Goal: Check status: Check status

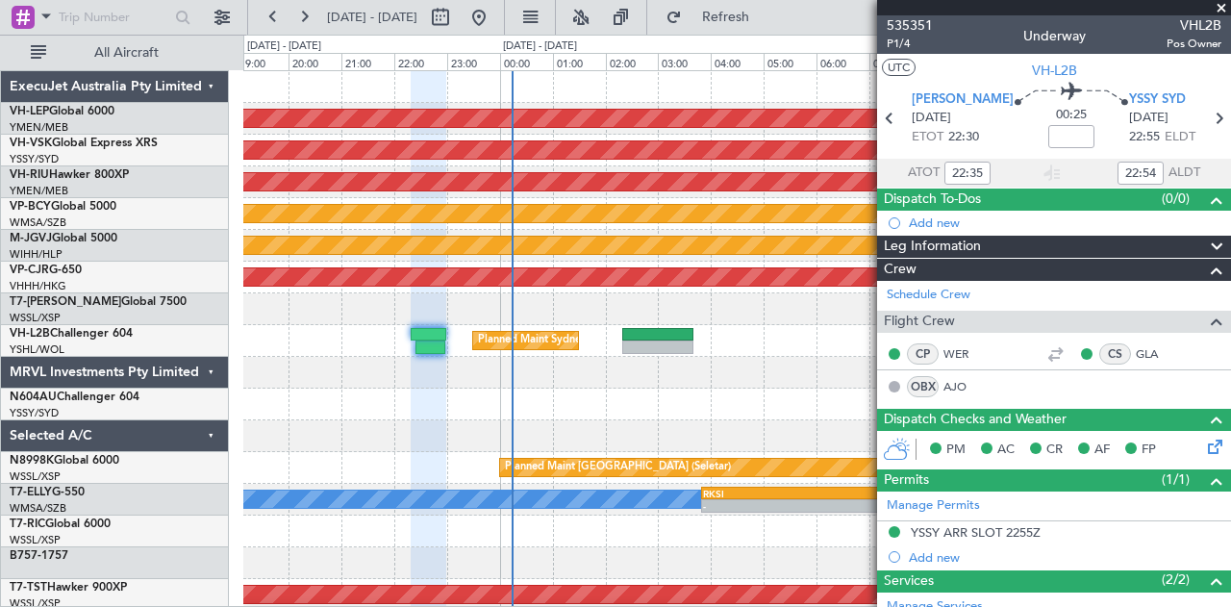
click at [1222, 9] on span at bounding box center [1220, 8] width 19 height 17
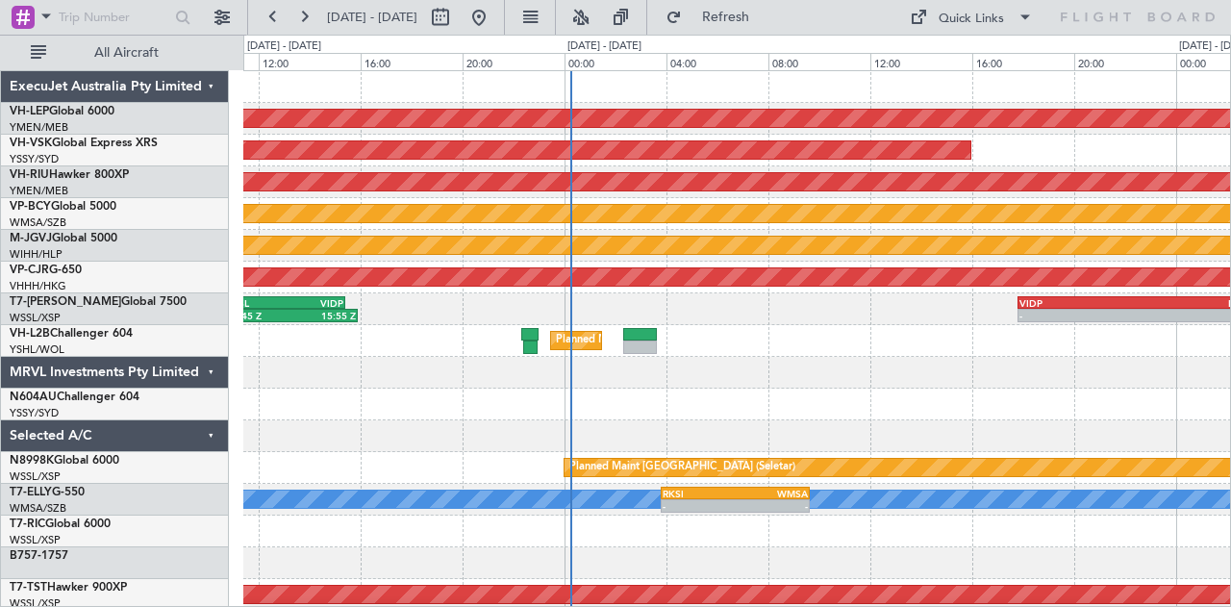
click at [595, 401] on div "Unplanned Maint Wichita (Wichita Mid-continent) Unplanned Maint Sydney ([PERSON…" at bounding box center [736, 594] width 987 height 1047
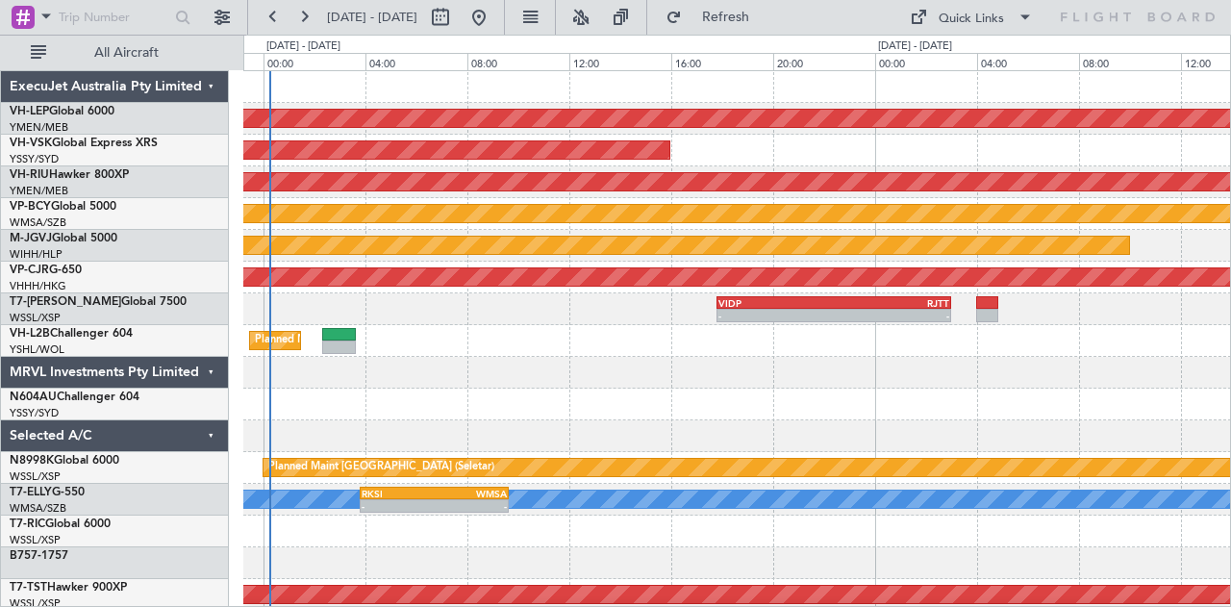
click at [536, 419] on div "Unplanned Maint Wichita (Wichita Mid-continent) Unplanned Maint Sydney ([PERSON…" at bounding box center [736, 594] width 987 height 1047
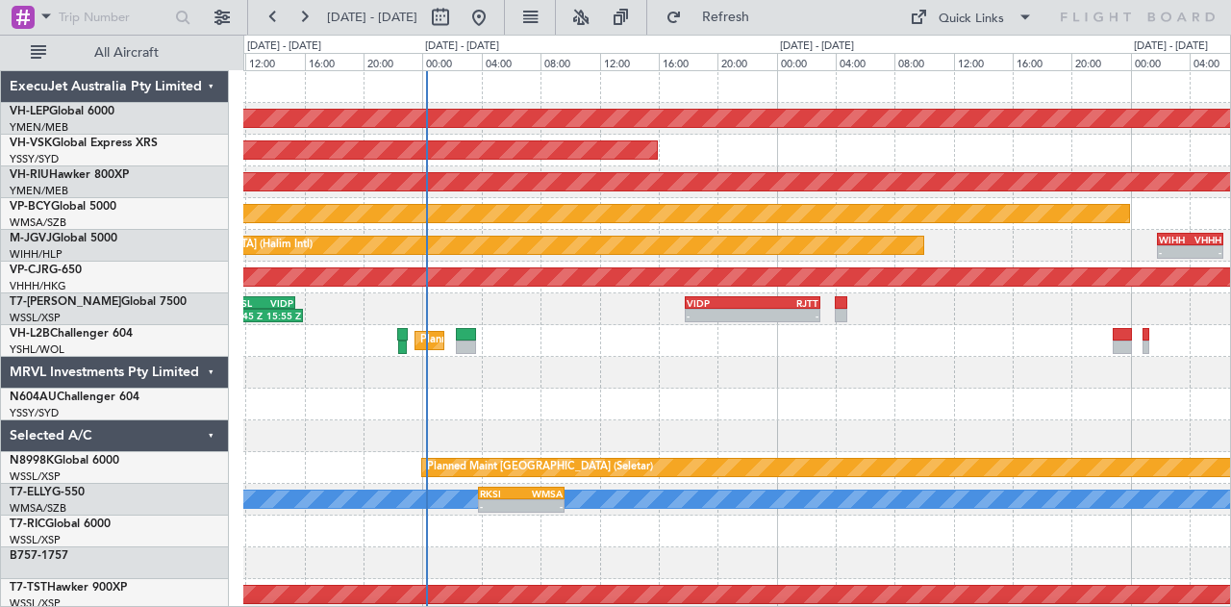
click at [388, 405] on div "Unplanned Maint Wichita (Wichita Mid-continent) Unplanned Maint Sydney ([PERSON…" at bounding box center [736, 594] width 987 height 1047
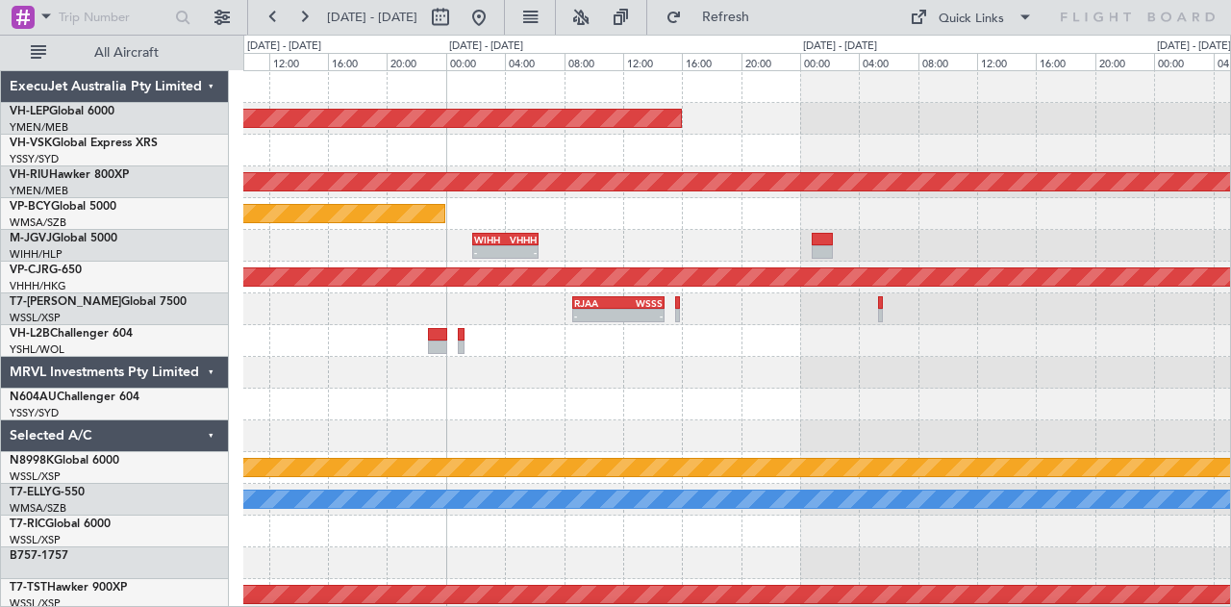
click at [306, 397] on div "Unplanned Maint Wichita (Wichita Mid-continent) Planned Maint [GEOGRAPHIC_DATA]…" at bounding box center [736, 594] width 987 height 1047
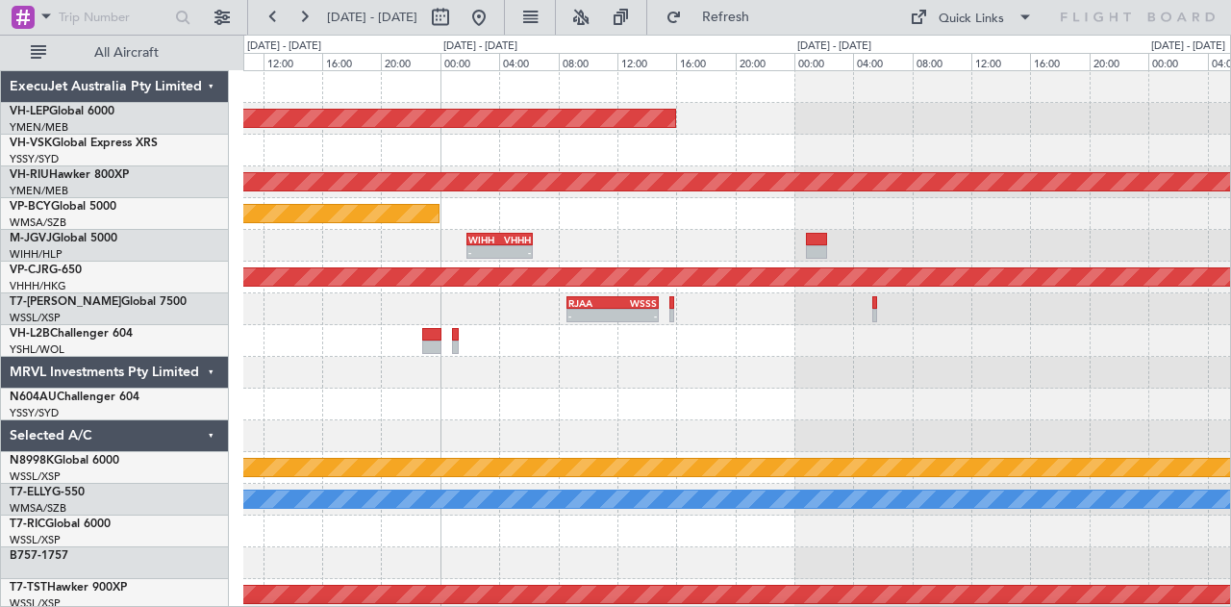
click at [417, 404] on div "Unplanned Maint Wichita (Wichita Mid-continent) Planned Maint [GEOGRAPHIC_DATA]…" at bounding box center [736, 594] width 987 height 1047
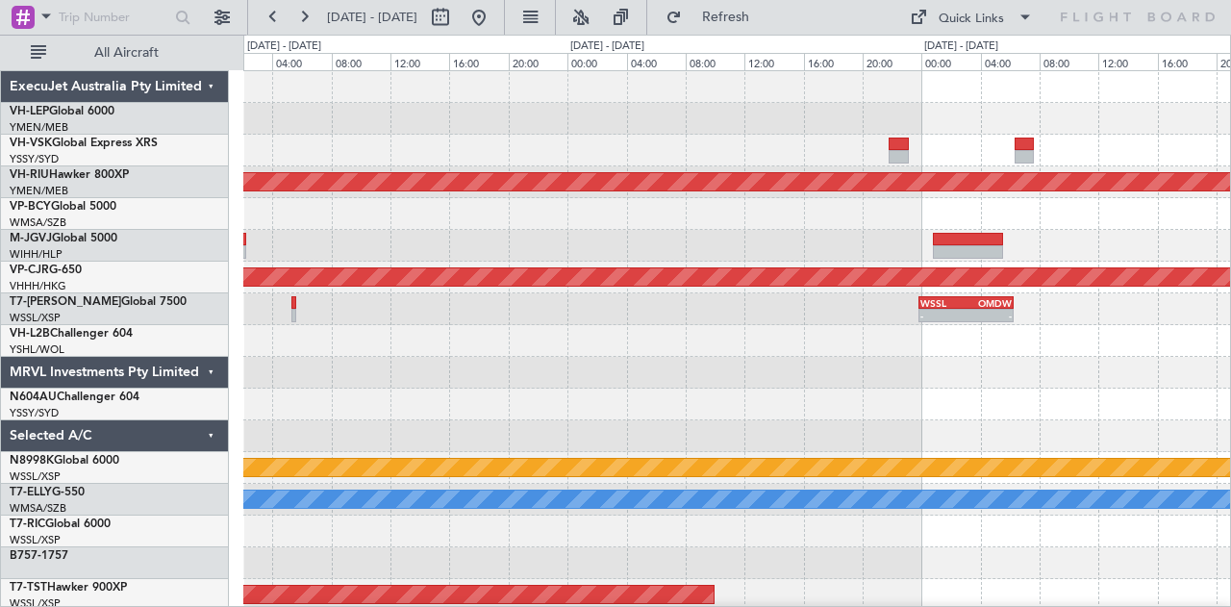
click at [283, 335] on div "Unplanned Maint Wichita (Wichita Mid-continent) Planned Maint [GEOGRAPHIC_DATA]…" at bounding box center [736, 594] width 987 height 1047
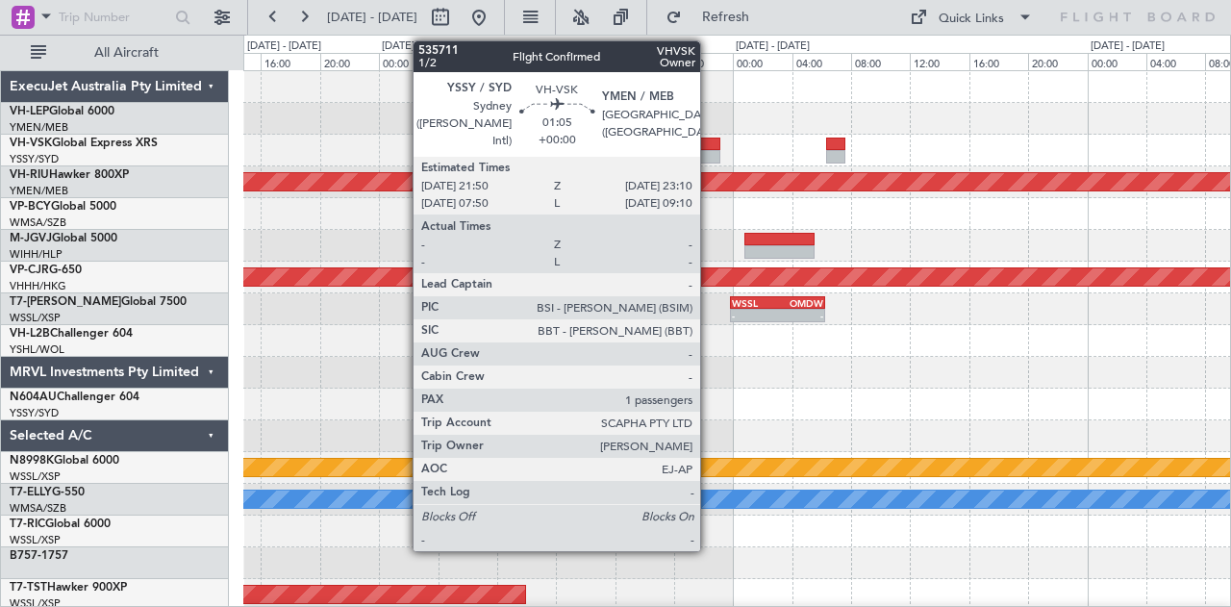
click at [710, 146] on div at bounding box center [710, 143] width 20 height 13
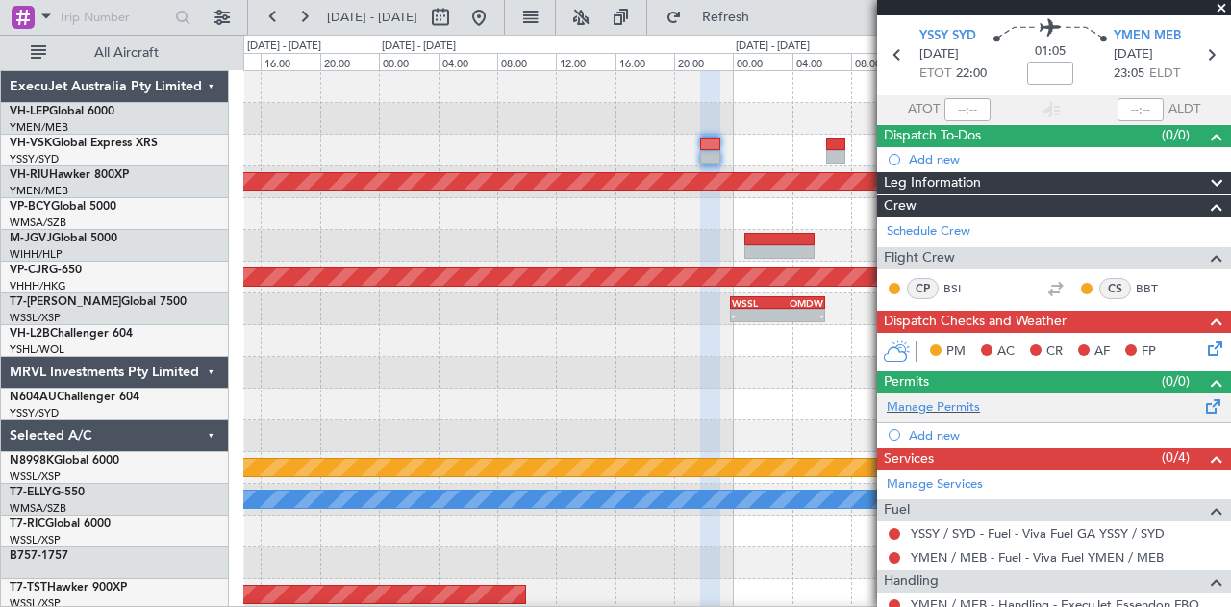
scroll to position [190, 0]
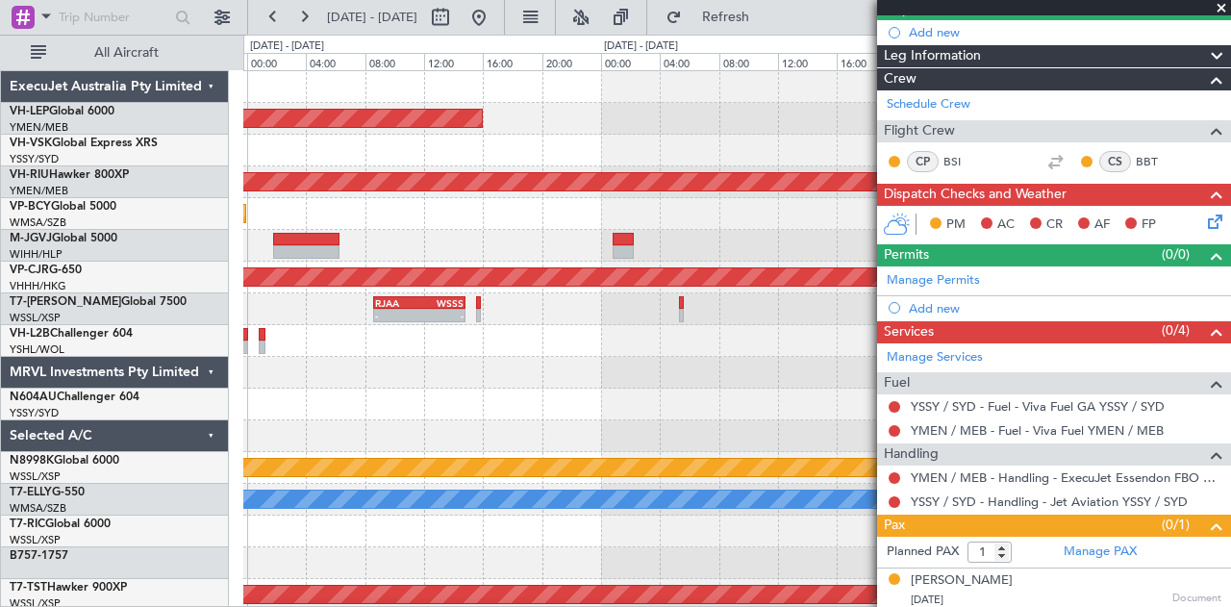
click at [894, 187] on fb-app "[DATE] - [DATE] Refresh Quick Links All Aircraft Unplanned Maint Wichita (Wichi…" at bounding box center [615, 310] width 1231 height 592
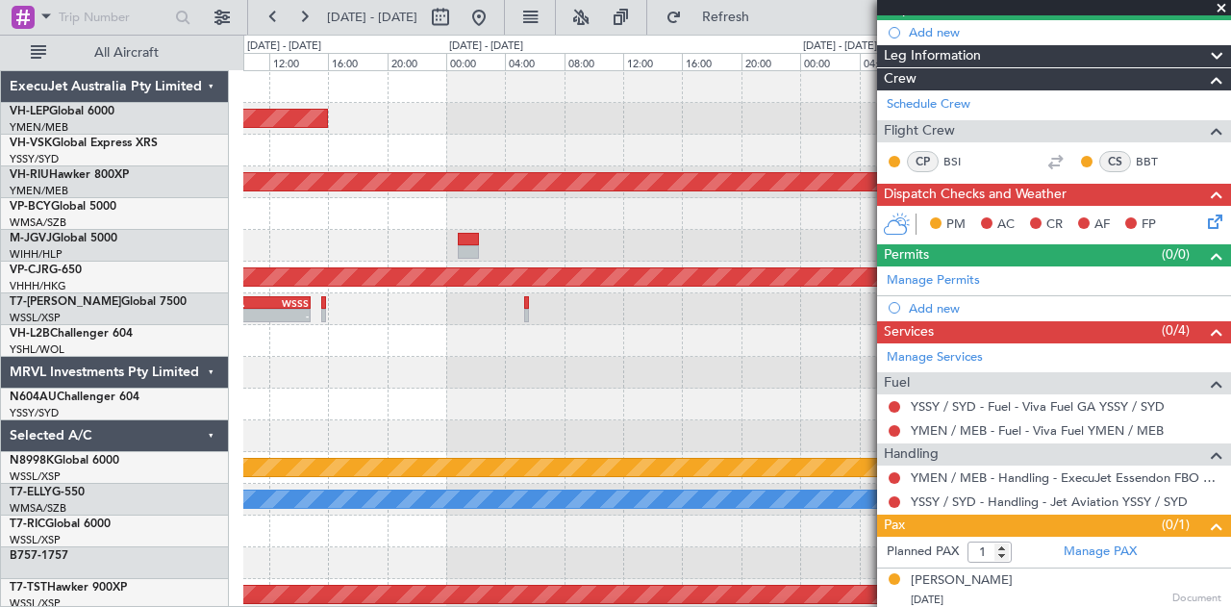
click at [560, 134] on div "Unplanned Maint Wichita (Wichita Mid-continent) Planned Maint [GEOGRAPHIC_DATA]…" at bounding box center [736, 594] width 987 height 1047
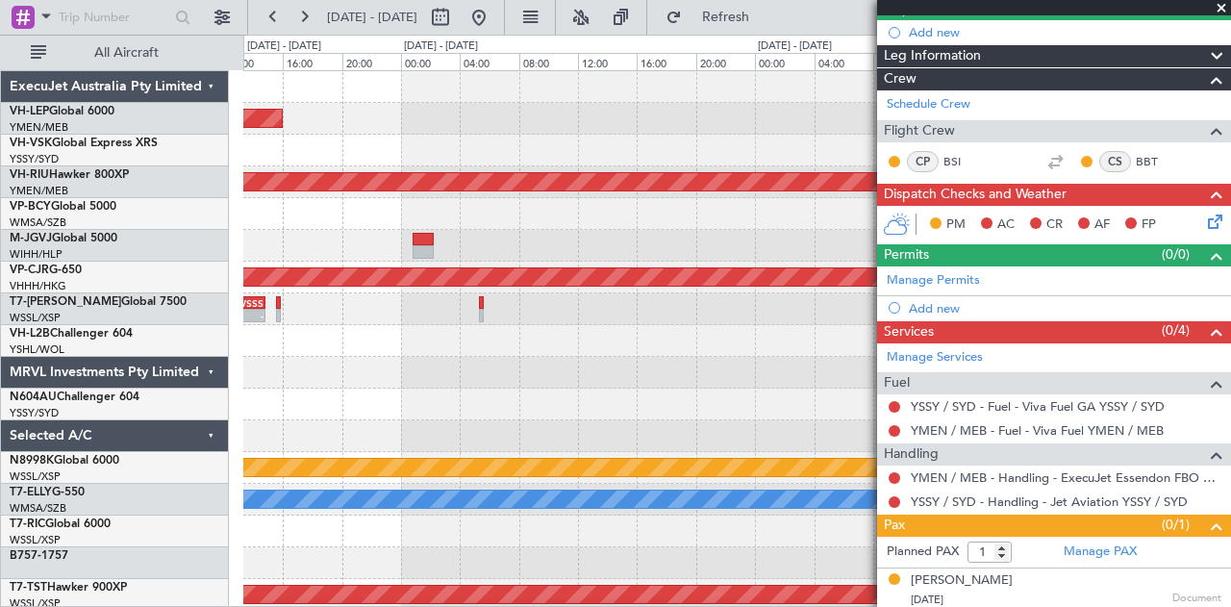
click at [1219, 7] on span at bounding box center [1220, 8] width 19 height 17
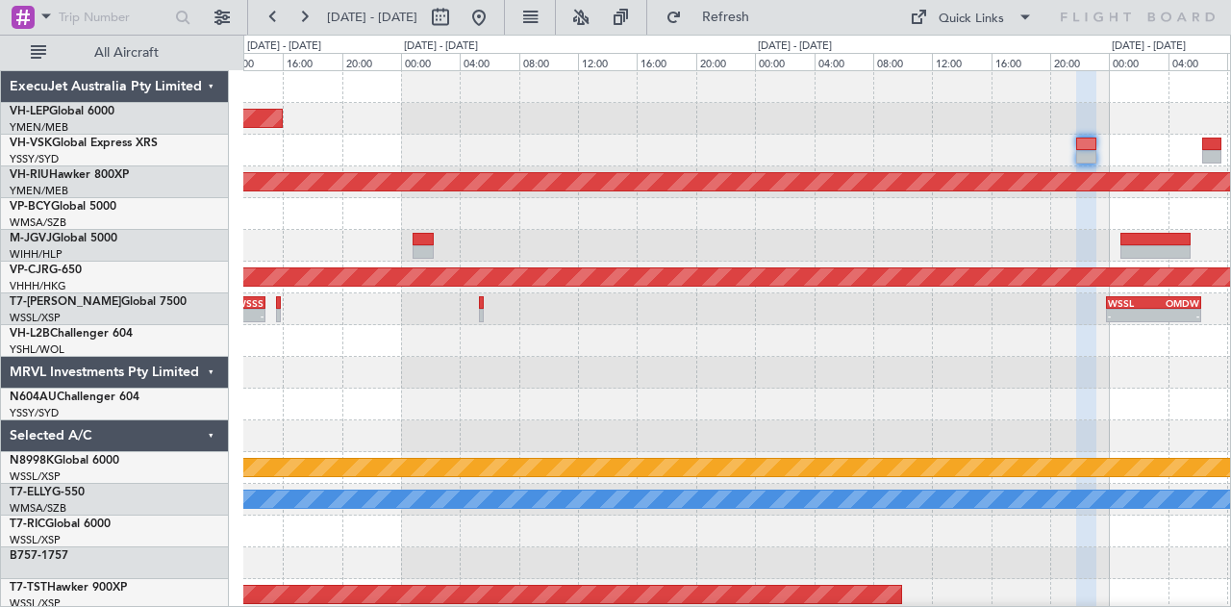
type input "0"
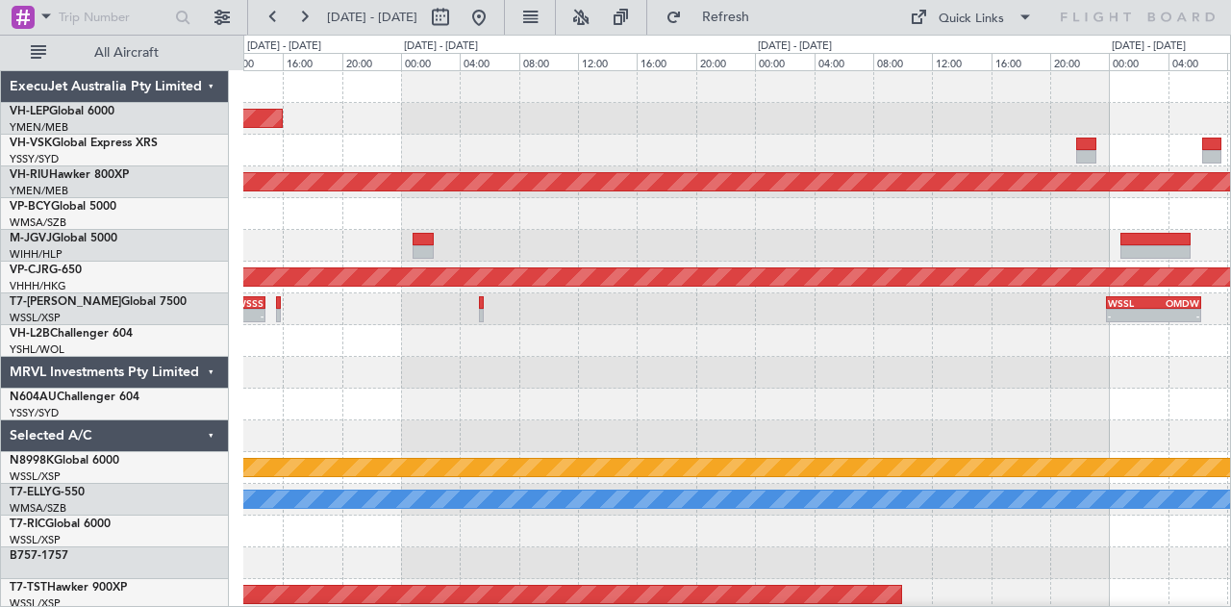
scroll to position [0, 0]
click at [638, 205] on div "Unplanned Maint Wichita (Wichita Mid-continent) Planned Maint [GEOGRAPHIC_DATA]…" at bounding box center [736, 594] width 987 height 1047
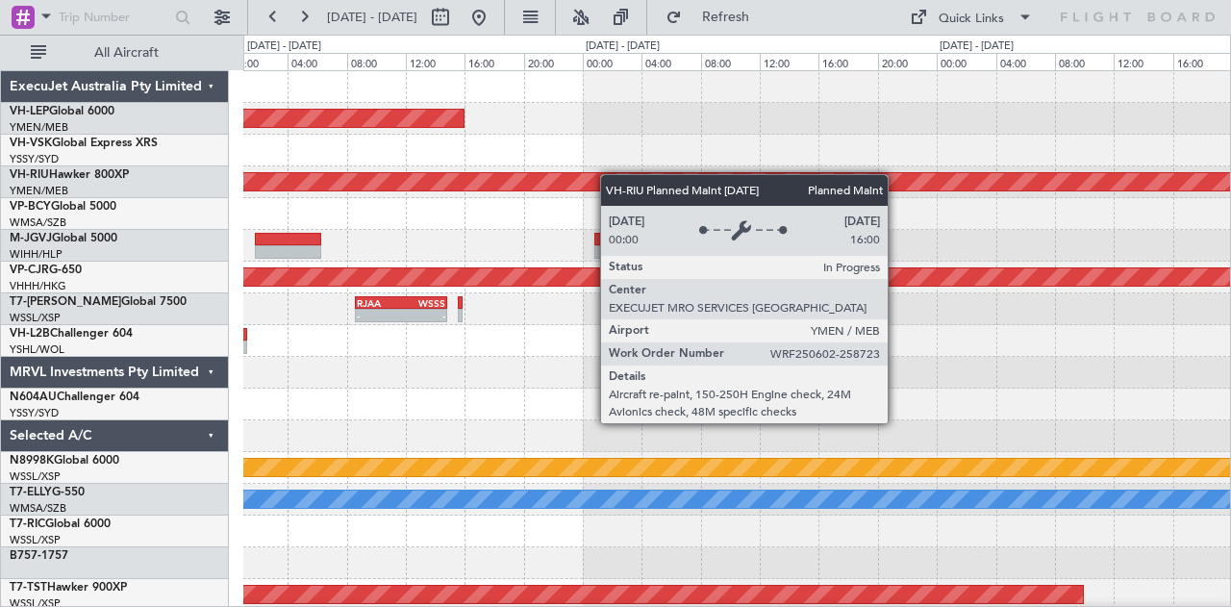
click at [233, 197] on div "Unplanned Maint Wichita (Wichita Mid-continent) Planned Maint [GEOGRAPHIC_DATA]…" at bounding box center [615, 321] width 1231 height 572
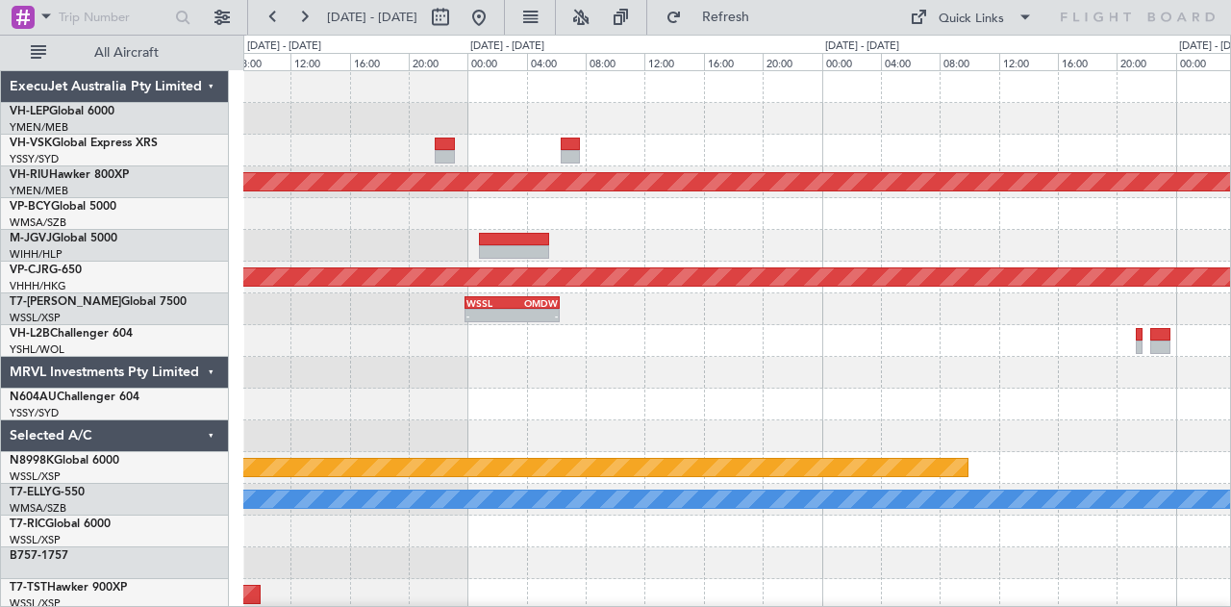
click at [129, 194] on div "Planned Maint [GEOGRAPHIC_DATA] ([GEOGRAPHIC_DATA]) Planned Maint [GEOGRAPHIC_D…" at bounding box center [615, 321] width 1231 height 572
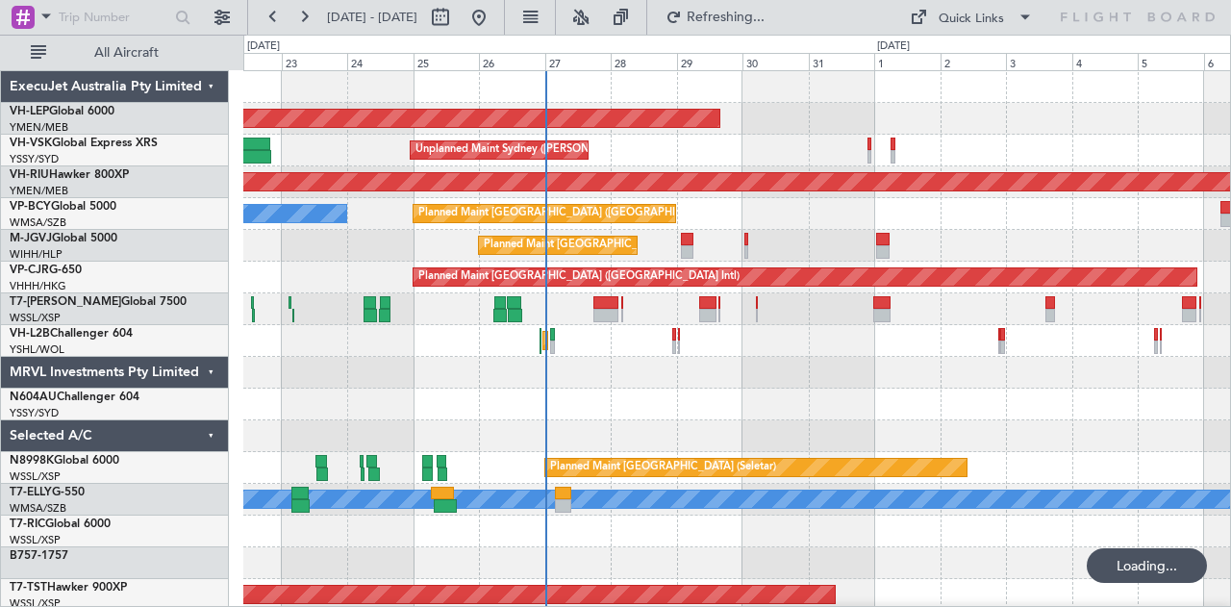
click at [313, 161] on div "Unplanned Maint Sydney ([PERSON_NAME] Intl)" at bounding box center [736, 151] width 987 height 32
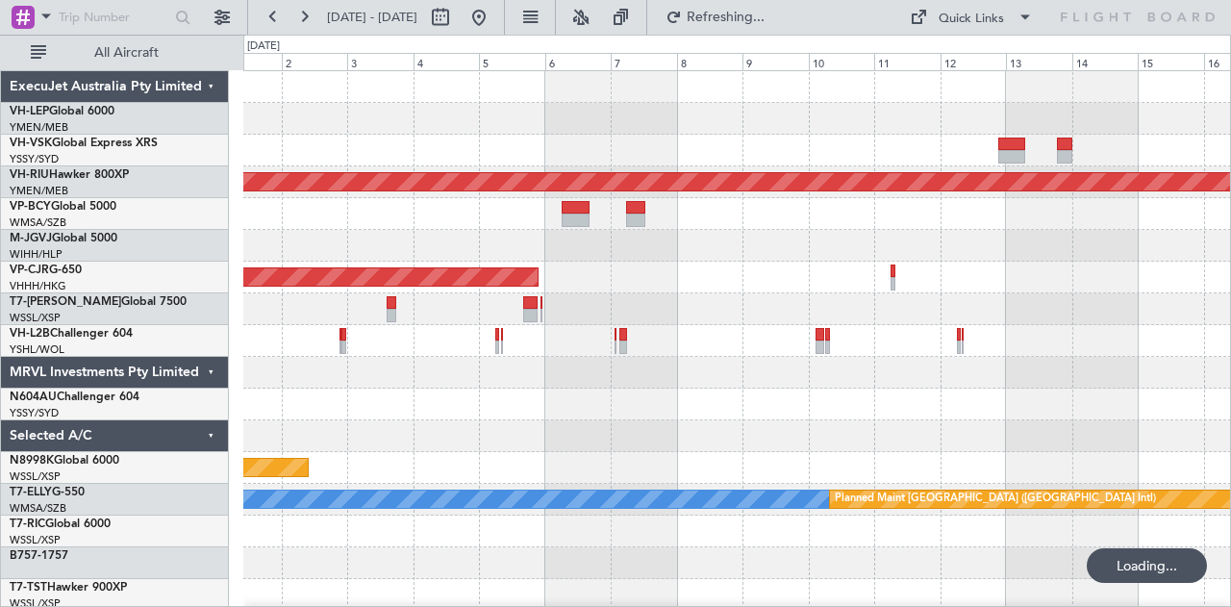
click at [318, 174] on div "Unplanned Maint Wichita (Wichita Mid-continent) Planned Maint [GEOGRAPHIC_DATA]…" at bounding box center [736, 594] width 987 height 1047
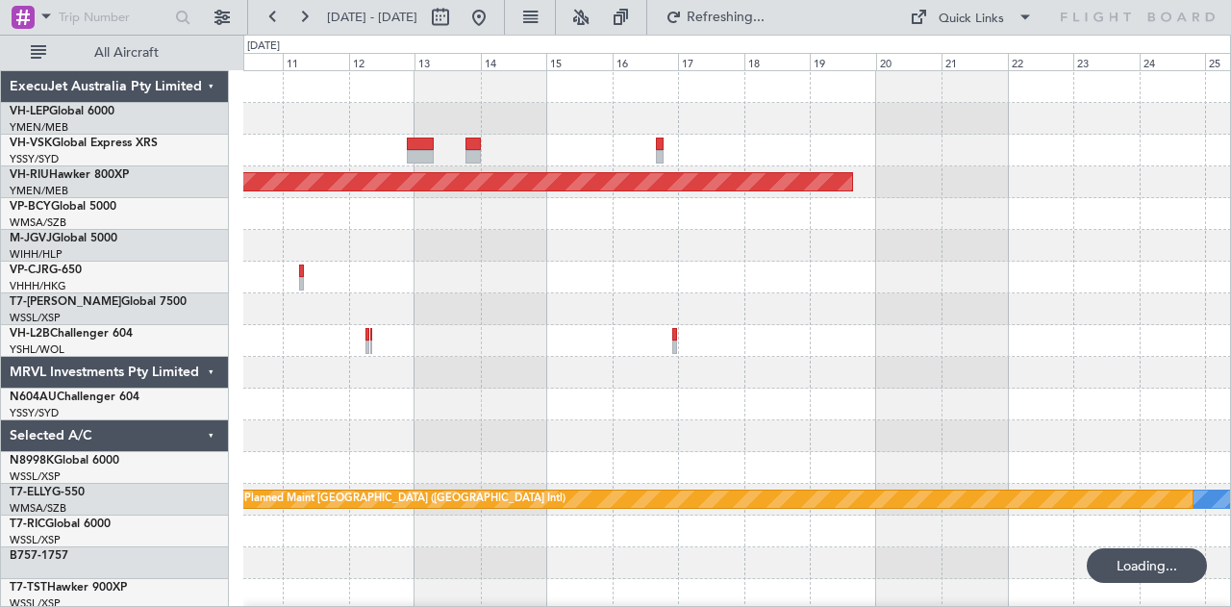
click at [175, 186] on div "Planned Maint [GEOGRAPHIC_DATA] ([GEOGRAPHIC_DATA]) [PERSON_NAME] Planned Maint…" at bounding box center [615, 321] width 1231 height 572
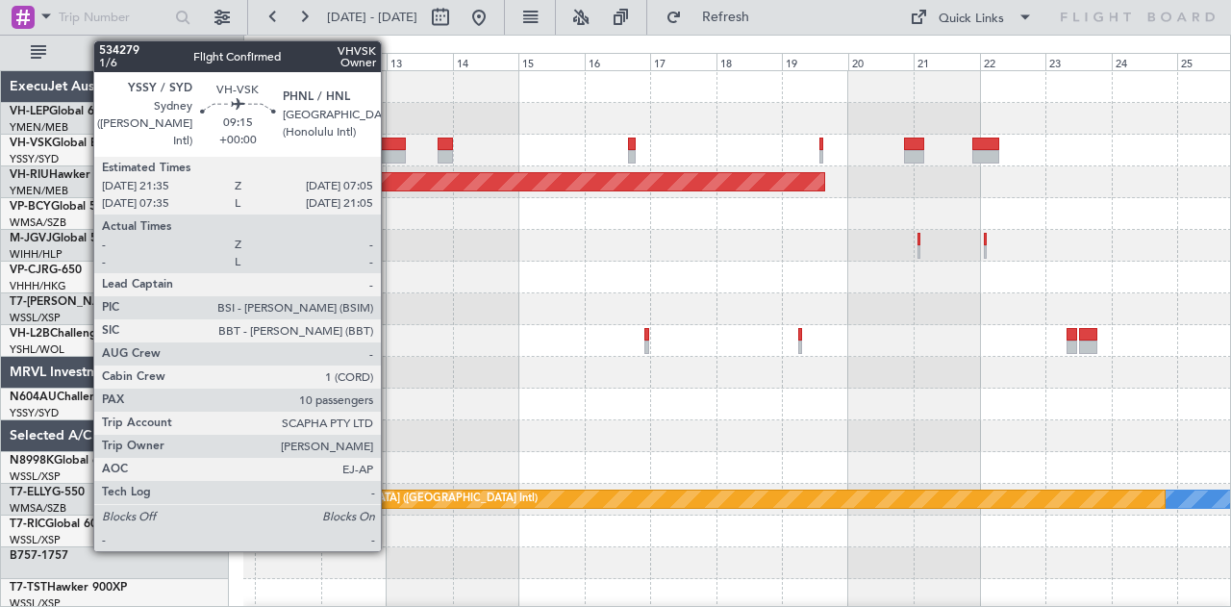
click at [390, 144] on div at bounding box center [392, 143] width 27 height 13
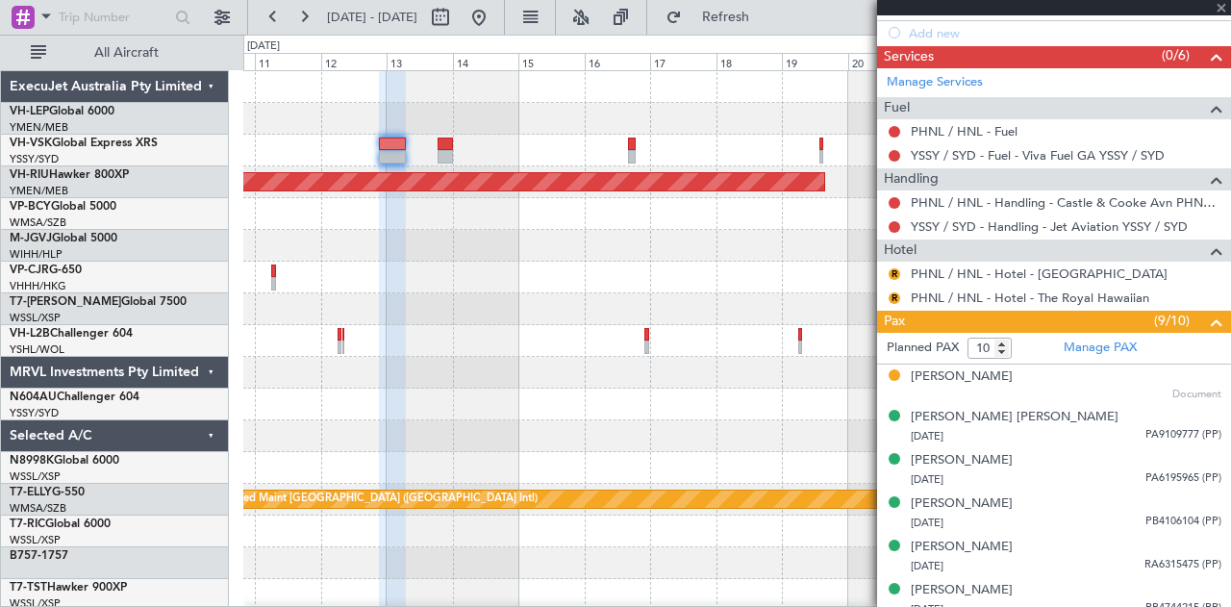
scroll to position [759, 0]
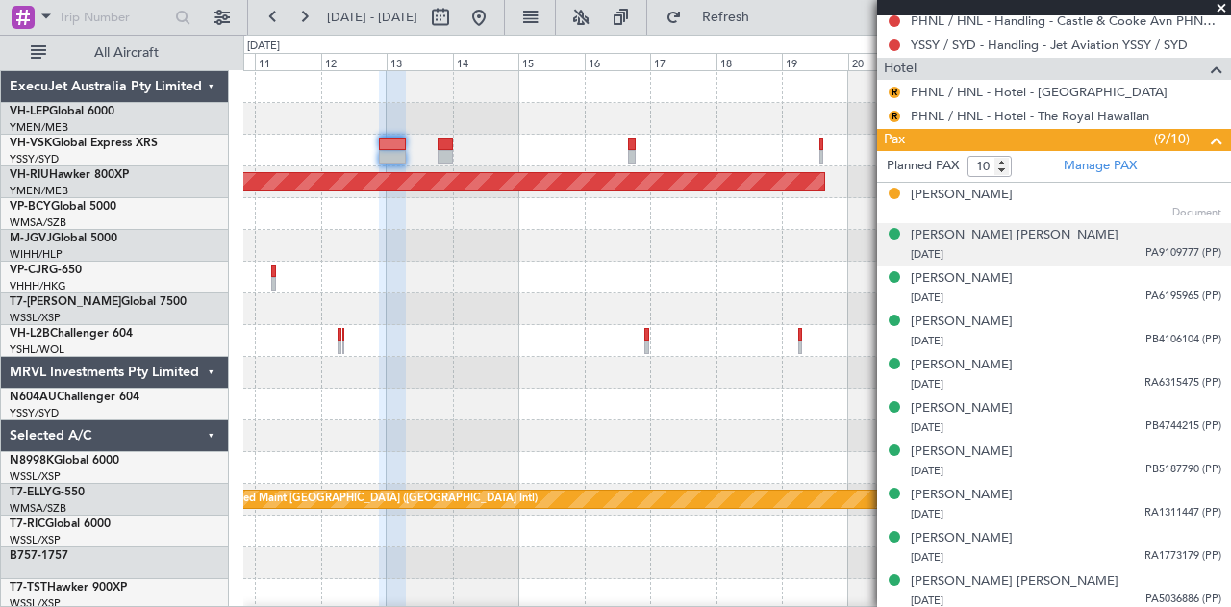
click at [958, 231] on div "[PERSON_NAME] [PERSON_NAME]" at bounding box center [1015, 235] width 208 height 19
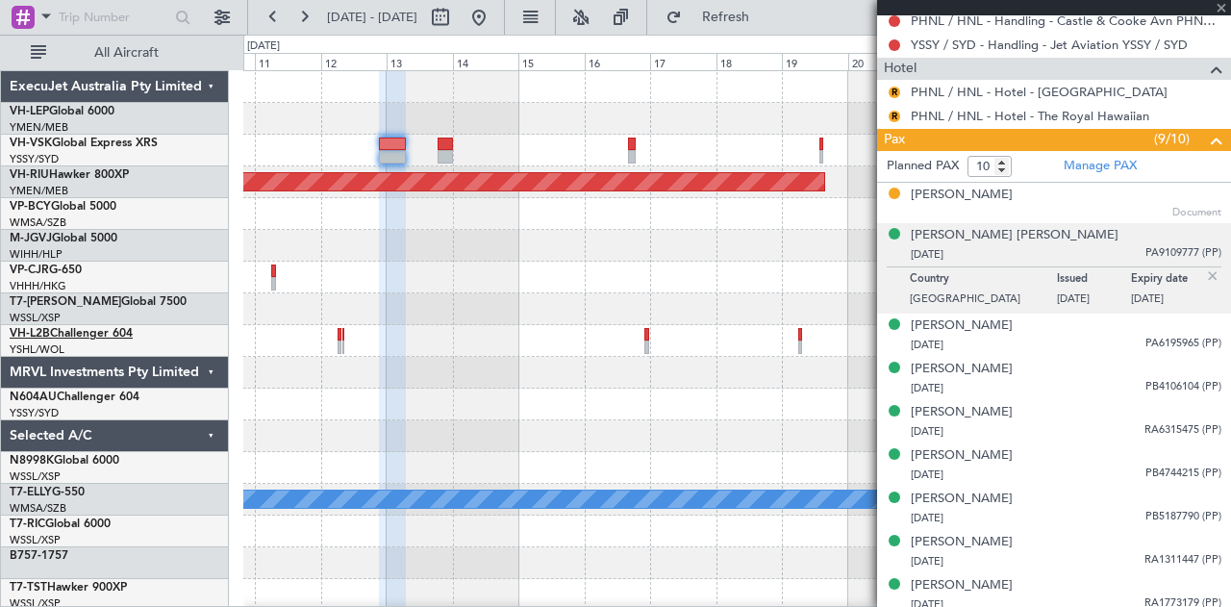
click at [40, 329] on span "VH-L2B" at bounding box center [30, 334] width 40 height 12
